Goal: Information Seeking & Learning: Learn about a topic

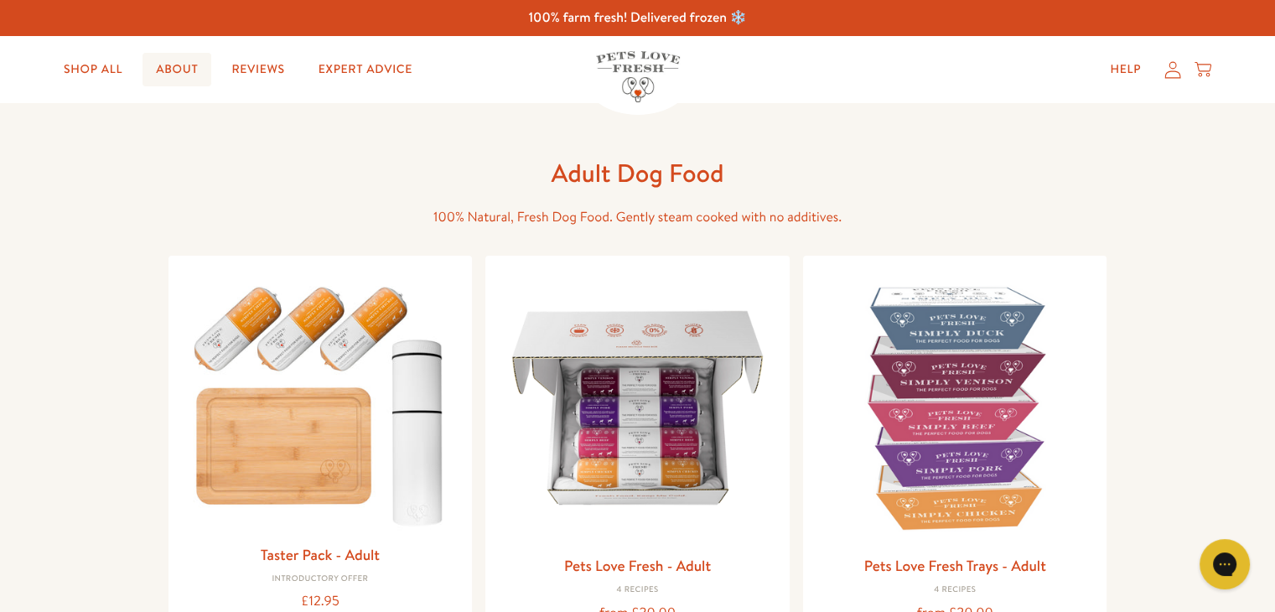
click at [191, 70] on link "About" at bounding box center [176, 70] width 69 height 34
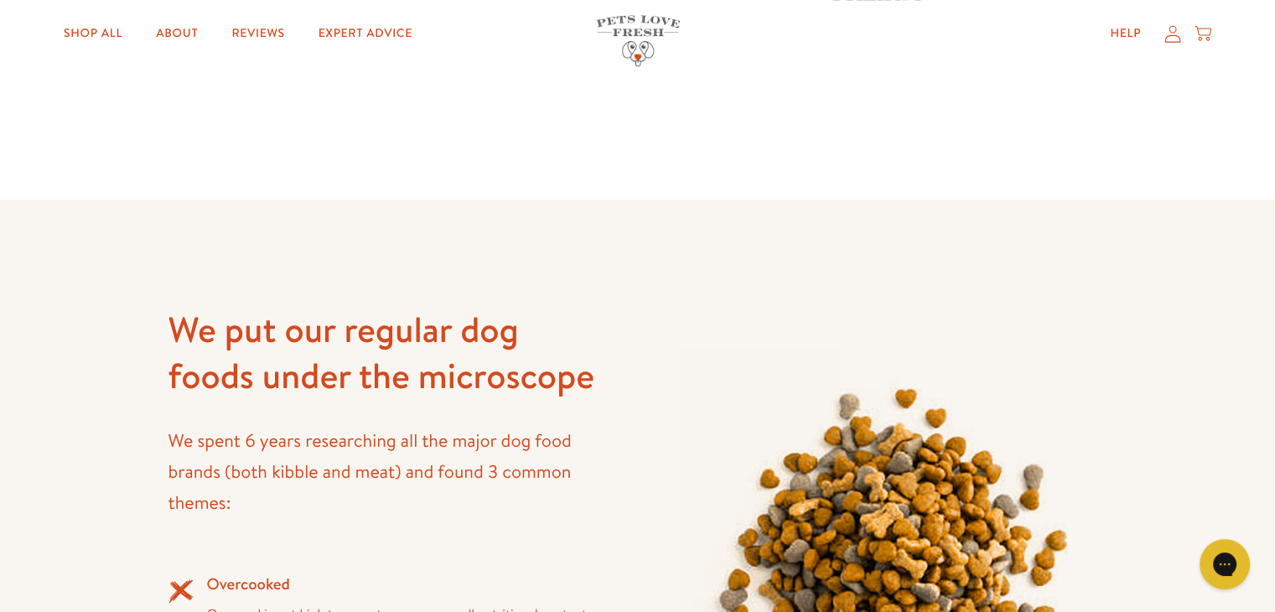
scroll to position [745, 0]
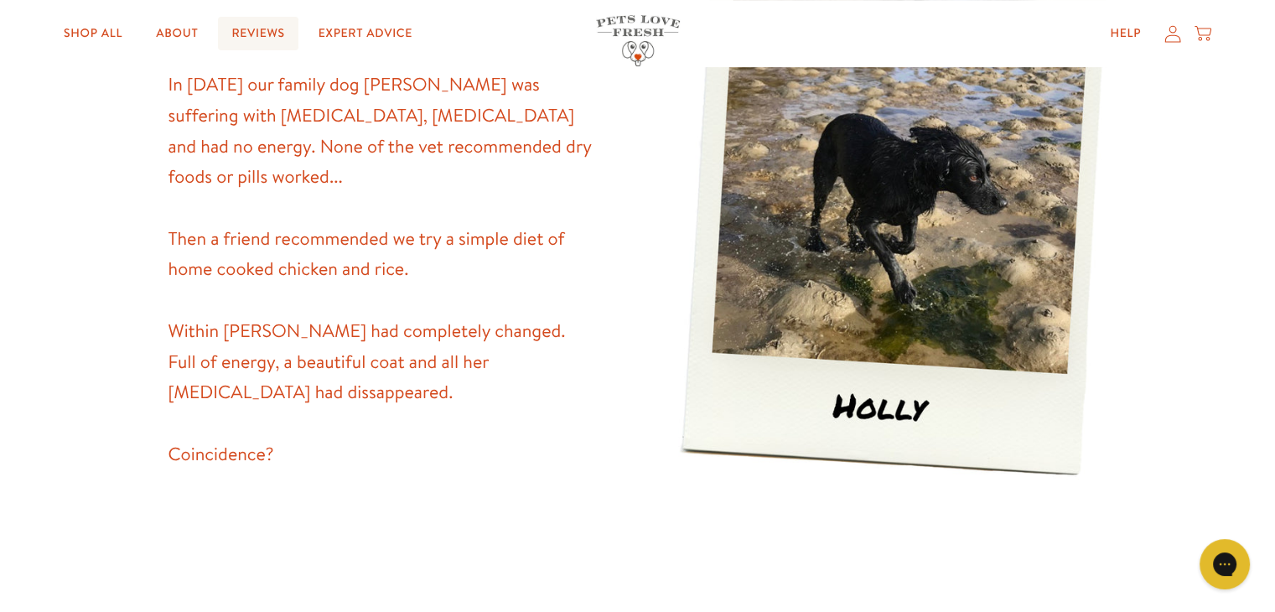
click at [251, 29] on link "Reviews" at bounding box center [258, 34] width 80 height 34
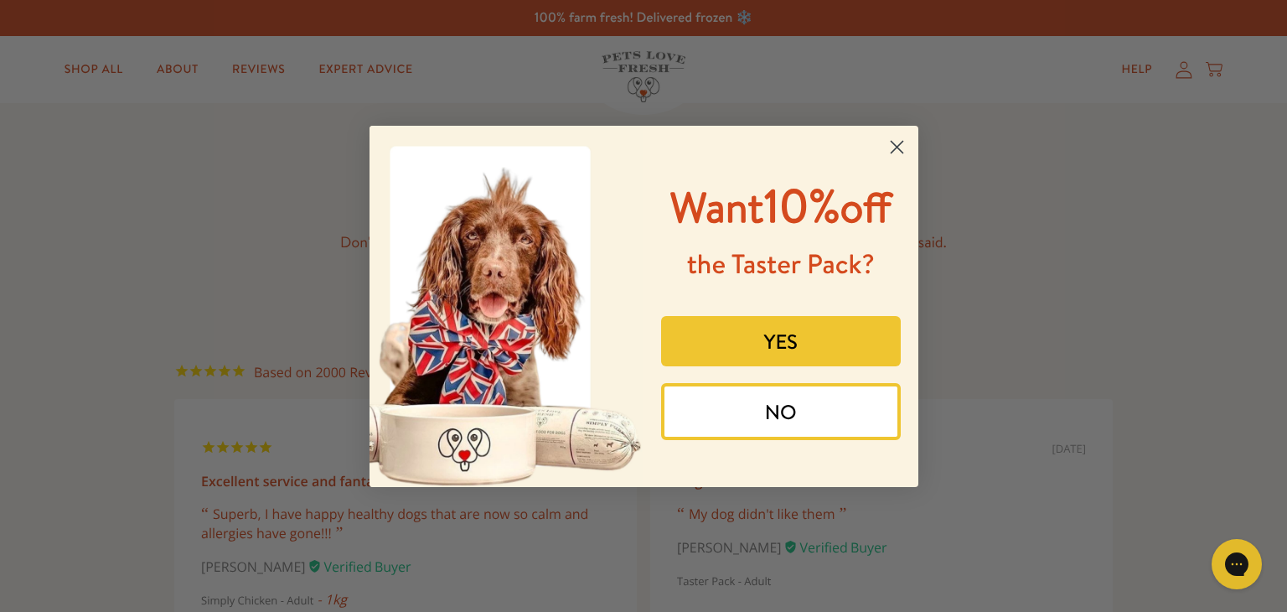
click at [895, 147] on circle "Close dialog" at bounding box center [896, 146] width 28 height 28
